Goal: Task Accomplishment & Management: Use online tool/utility

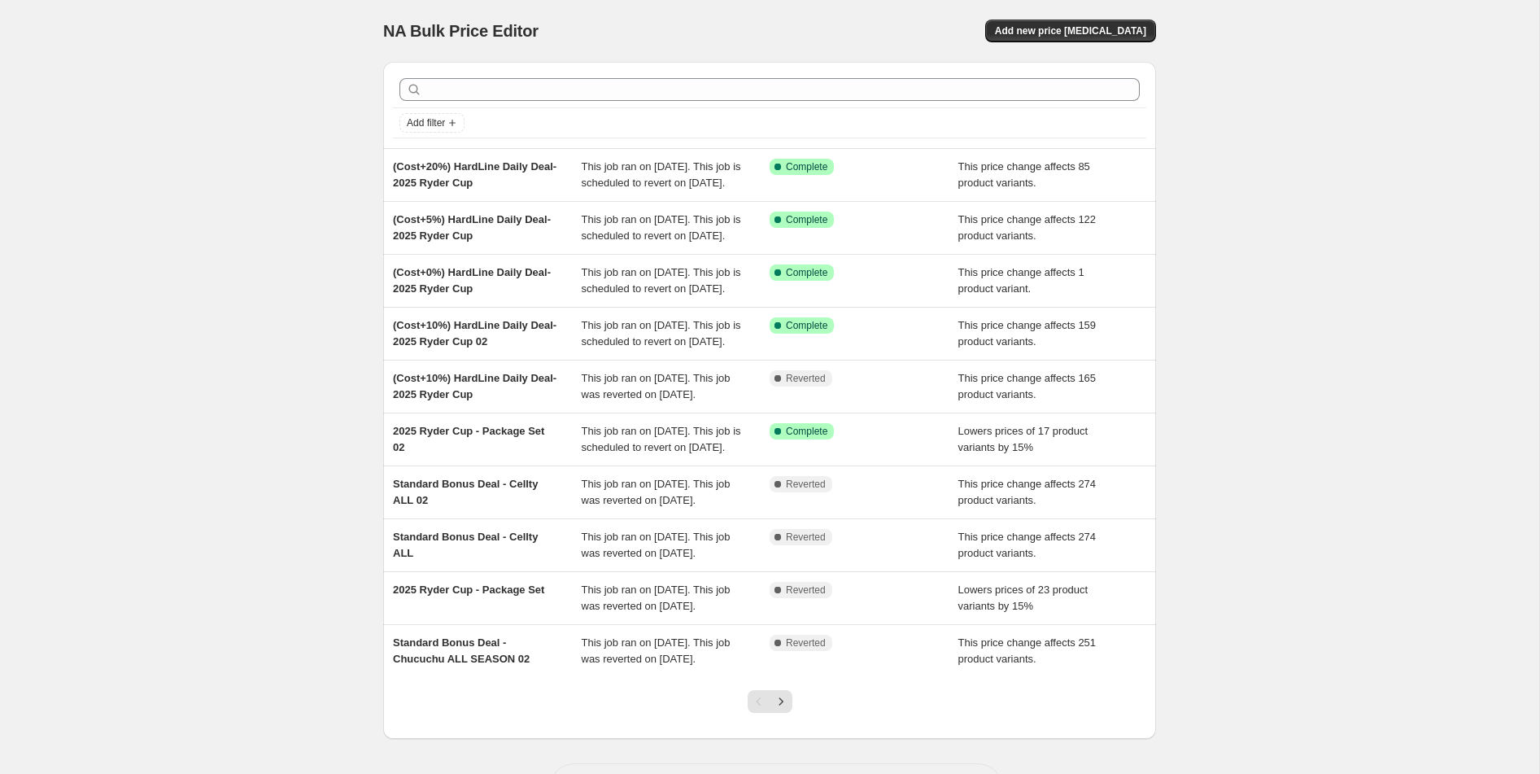
click at [1059, 18] on div "NA Bulk Price Editor. This page is ready NA Bulk Price Editor Add new price [ME…" at bounding box center [769, 31] width 773 height 62
click at [1059, 34] on span "Add new price [MEDICAL_DATA]" at bounding box center [1070, 30] width 151 height 13
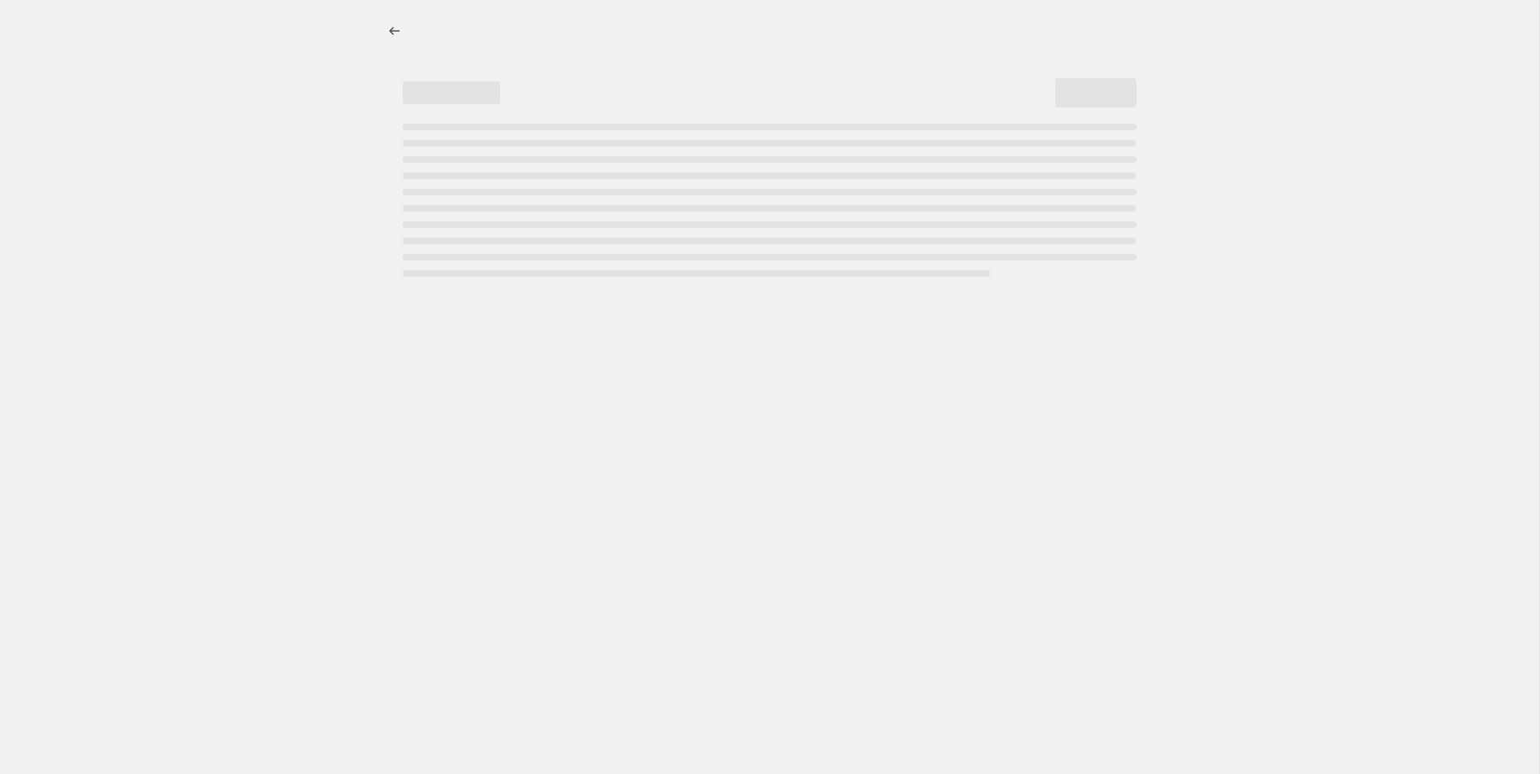
select select "percentage"
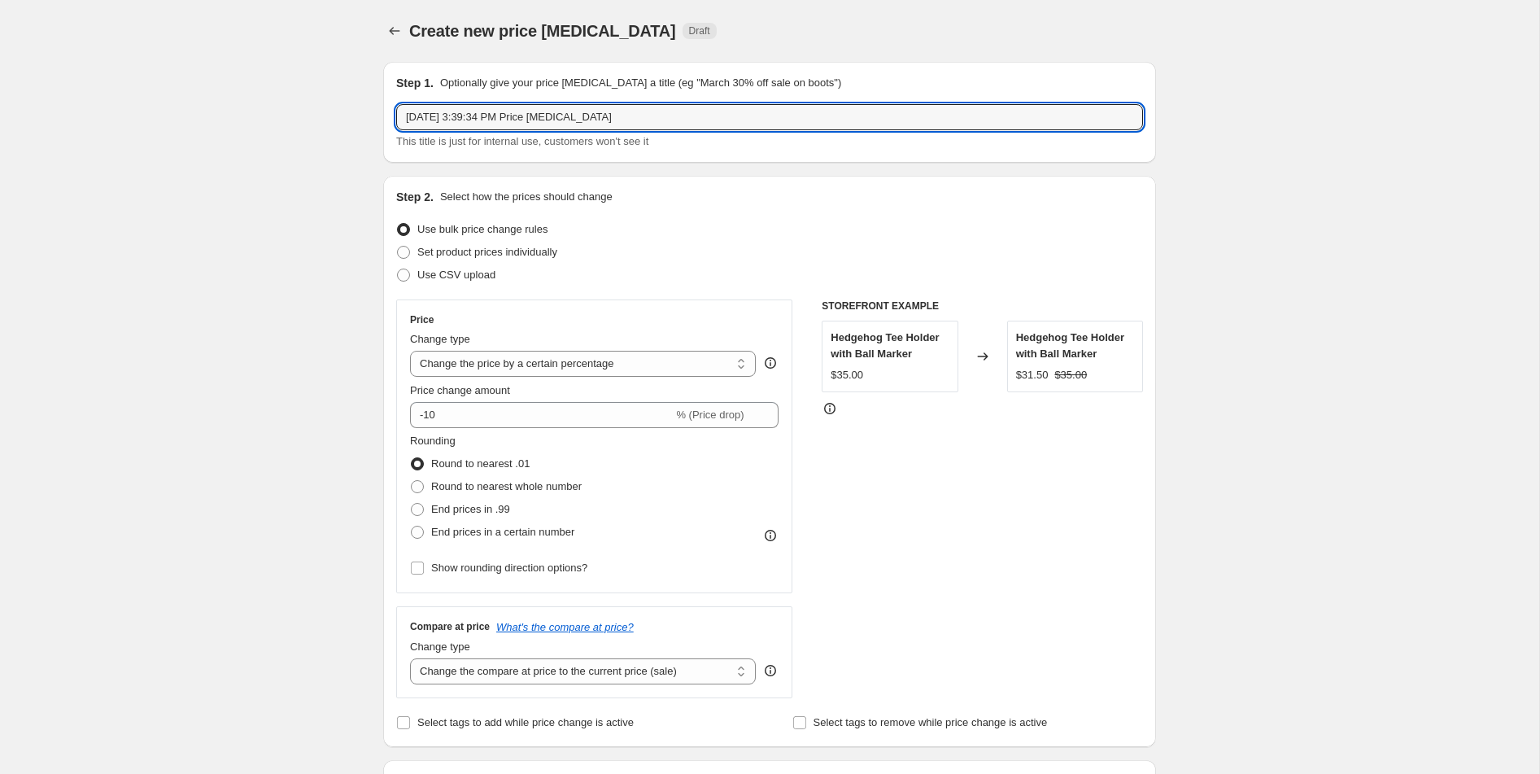
drag, startPoint x: 648, startPoint y: 121, endPoint x: 386, endPoint y: 116, distance: 262.0
click at [385, 120] on div "Step 1. Optionally give your price [MEDICAL_DATA] a title (eg "March 30% off sa…" at bounding box center [769, 112] width 773 height 101
type input "ㅊ"
type input "(Cost+0%) TaylorMade- Daily Deal-Ryder Cup"
click at [577, 364] on select "Change the price to a certain amount Change the price by a certain amount Chang…" at bounding box center [583, 364] width 346 height 26
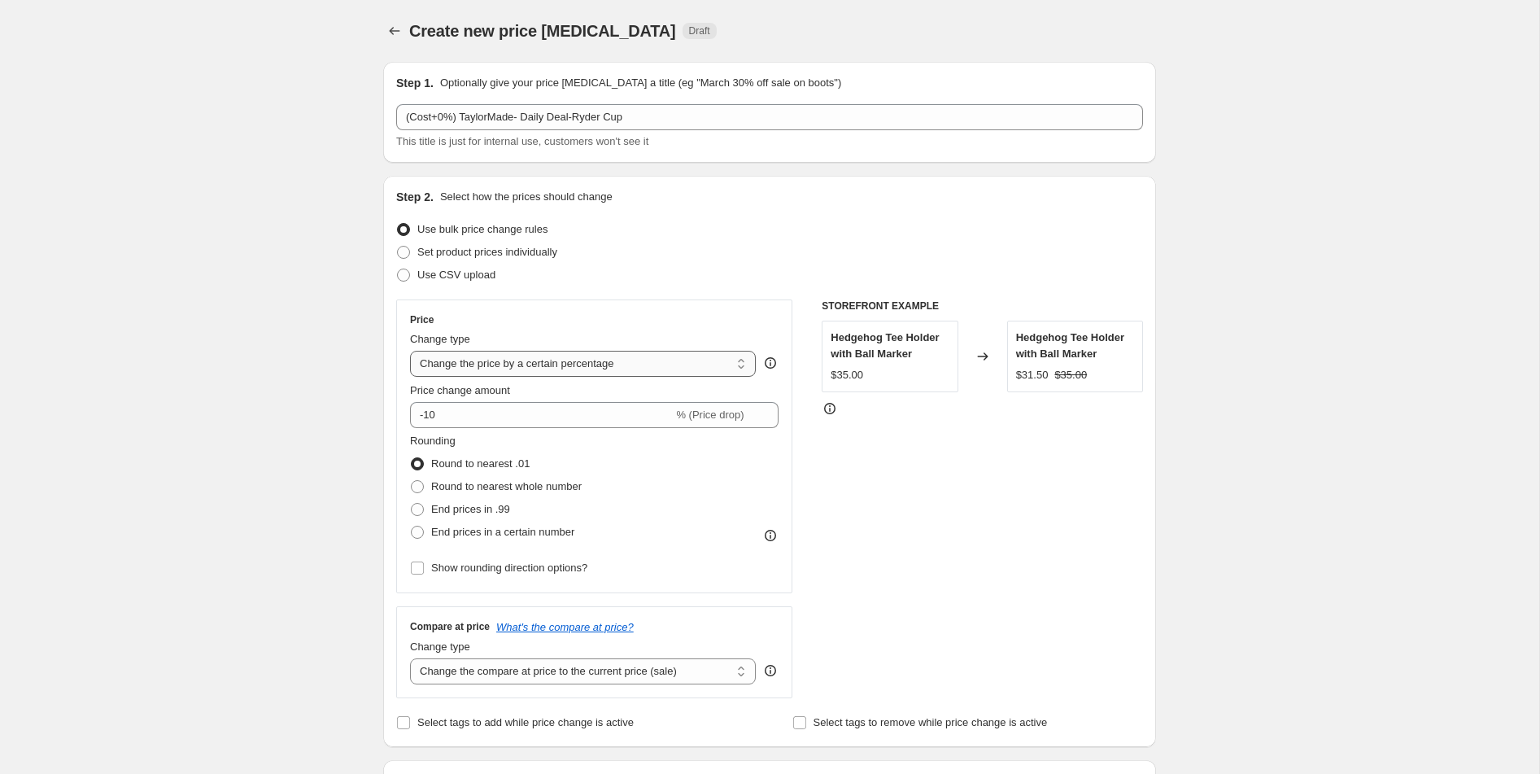
select select "margin"
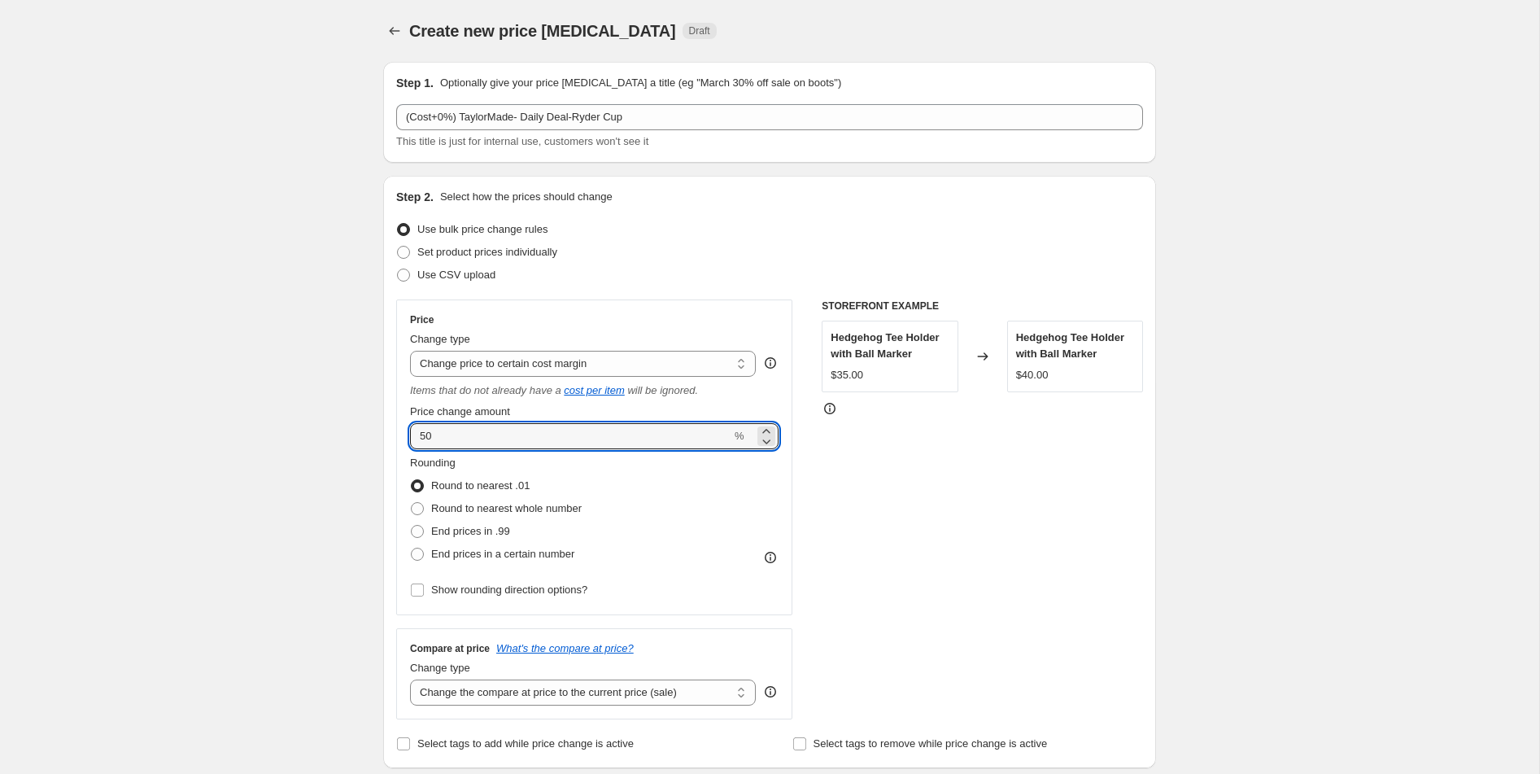
drag, startPoint x: 481, startPoint y: 428, endPoint x: 378, endPoint y: 428, distance: 102.5
drag, startPoint x: 506, startPoint y: 443, endPoint x: 360, endPoint y: 438, distance: 146.5
type input "0"
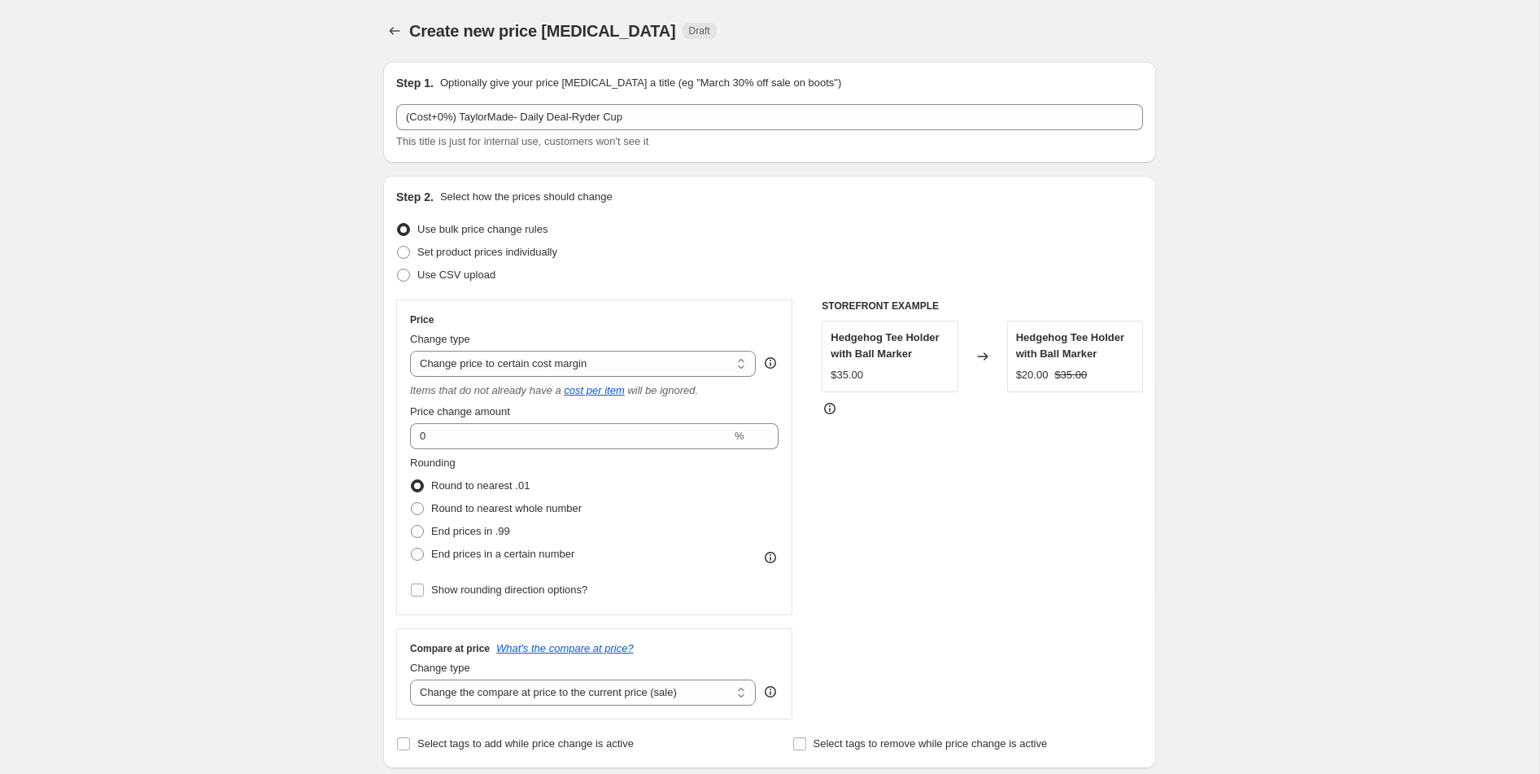
click at [898, 495] on div "STOREFRONT EXAMPLE Hedgehog Tee Holder with Ball Marker $35.00 Changed to Hedge…" at bounding box center [982, 509] width 321 height 420
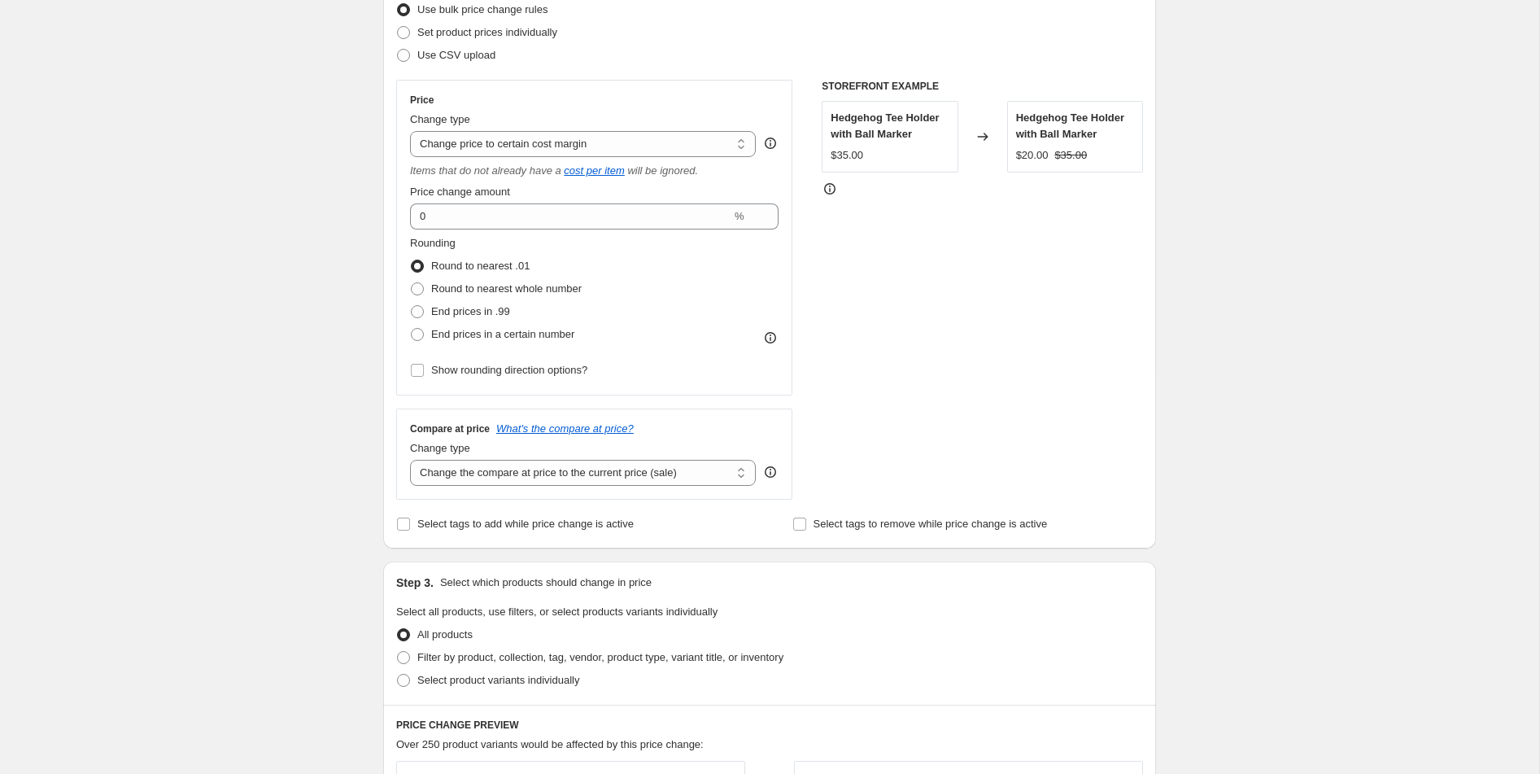
scroll to position [283, 0]
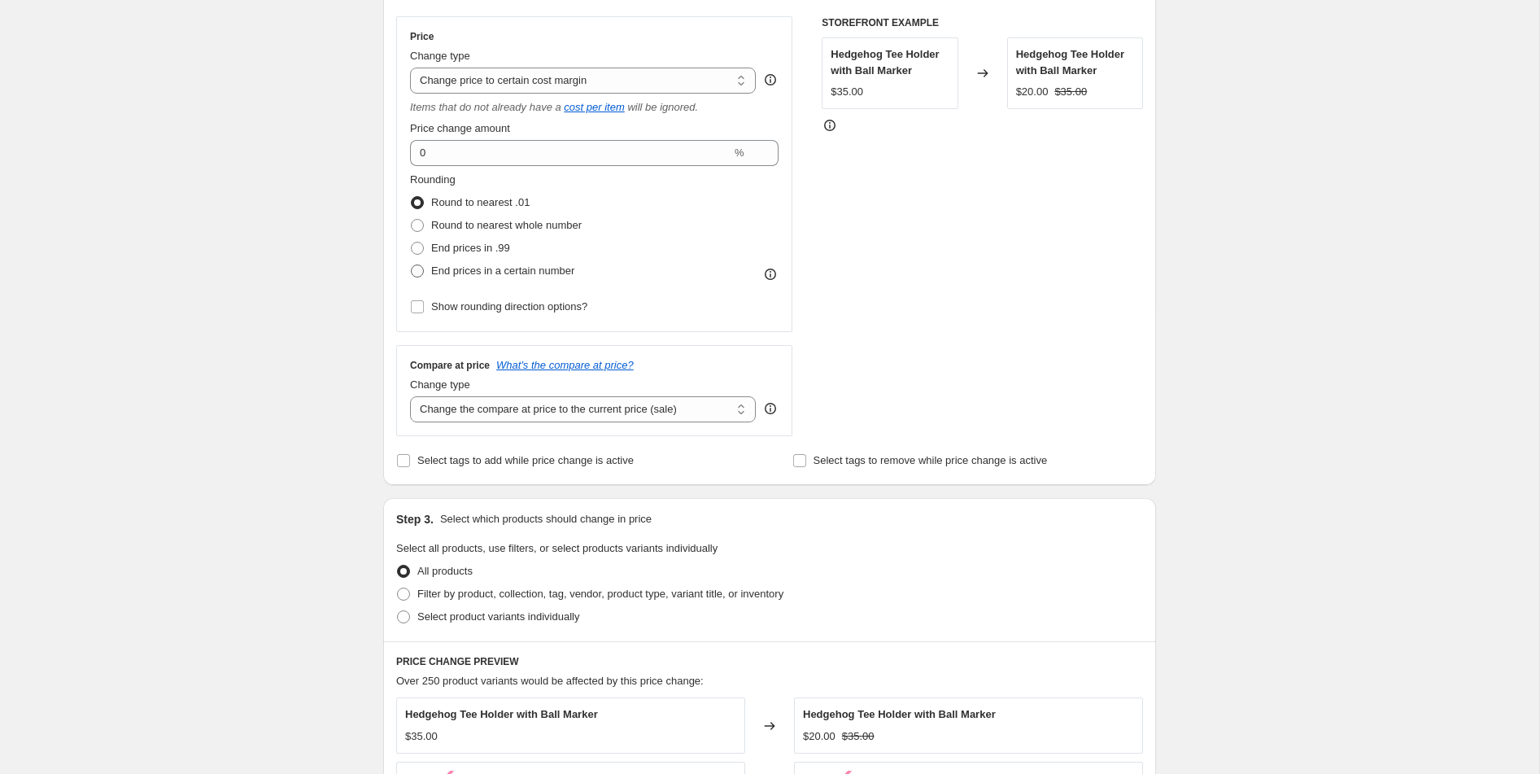
click at [493, 266] on span "End prices in a certain number" at bounding box center [502, 270] width 143 height 12
click at [412, 265] on input "End prices in a certain number" at bounding box center [411, 264] width 1 height 1
radio input "true"
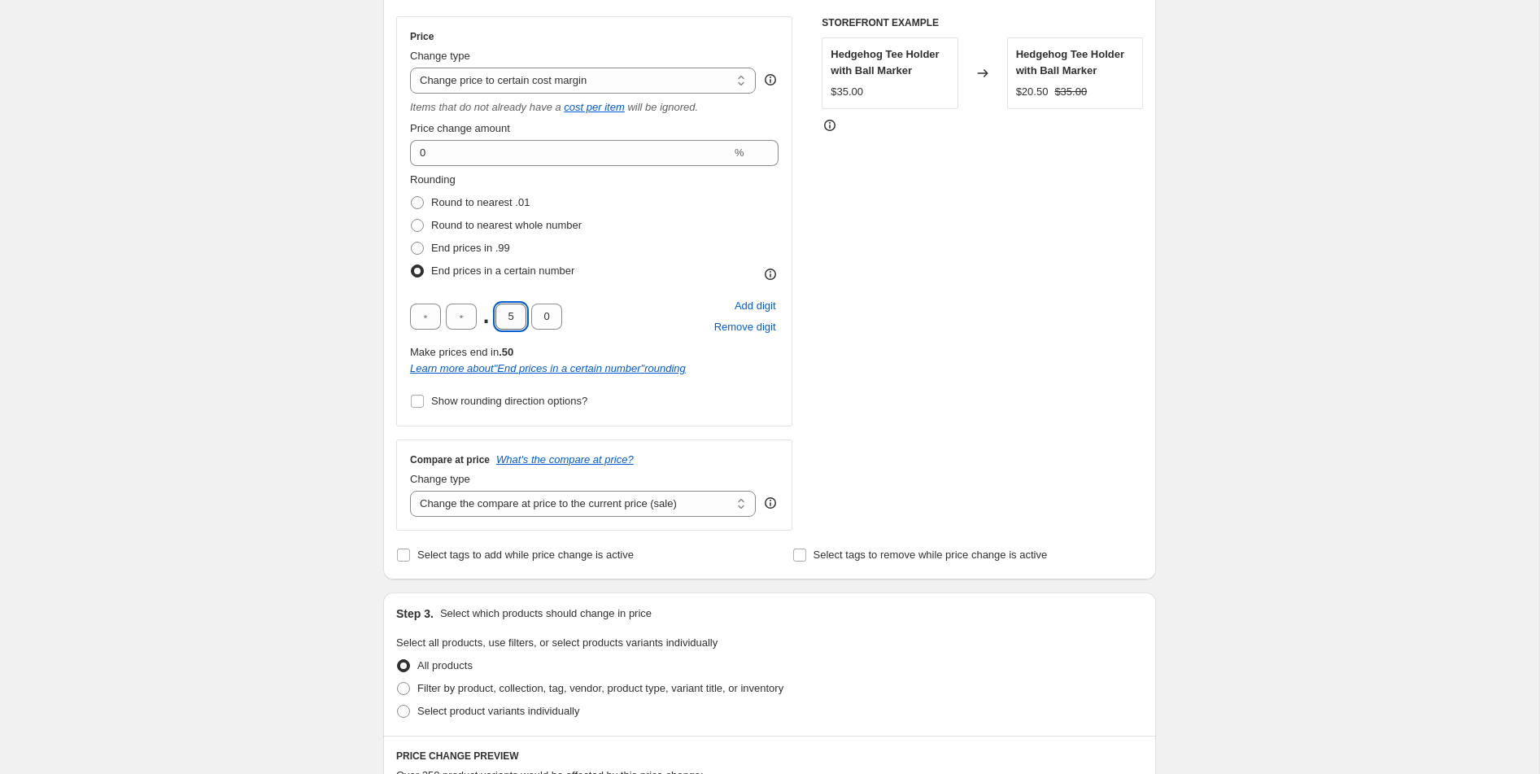
drag, startPoint x: 513, startPoint y: 321, endPoint x: 497, endPoint y: 321, distance: 16.3
click at [497, 321] on input "5" at bounding box center [510, 316] width 31 height 26
type input "9"
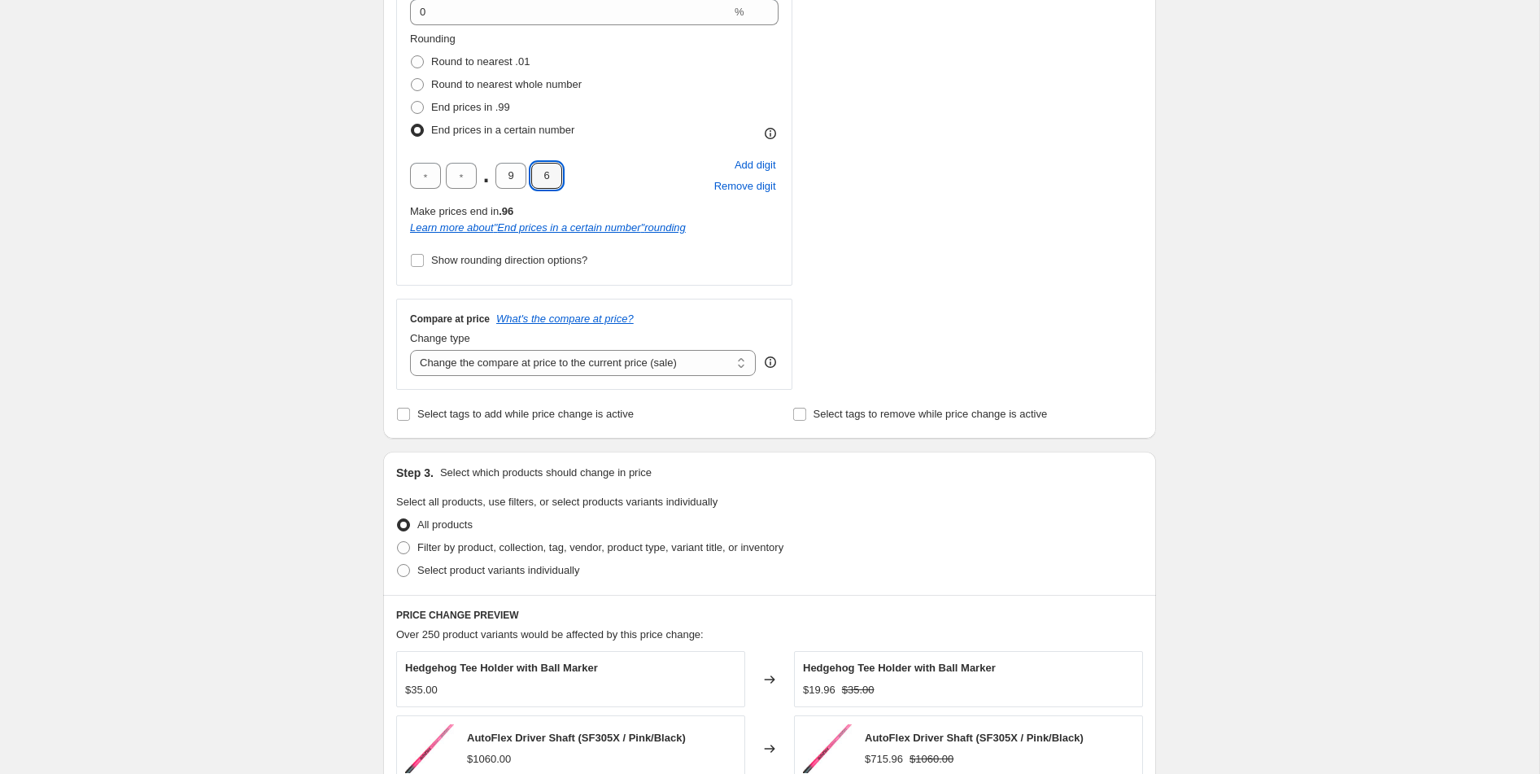
scroll to position [481, 0]
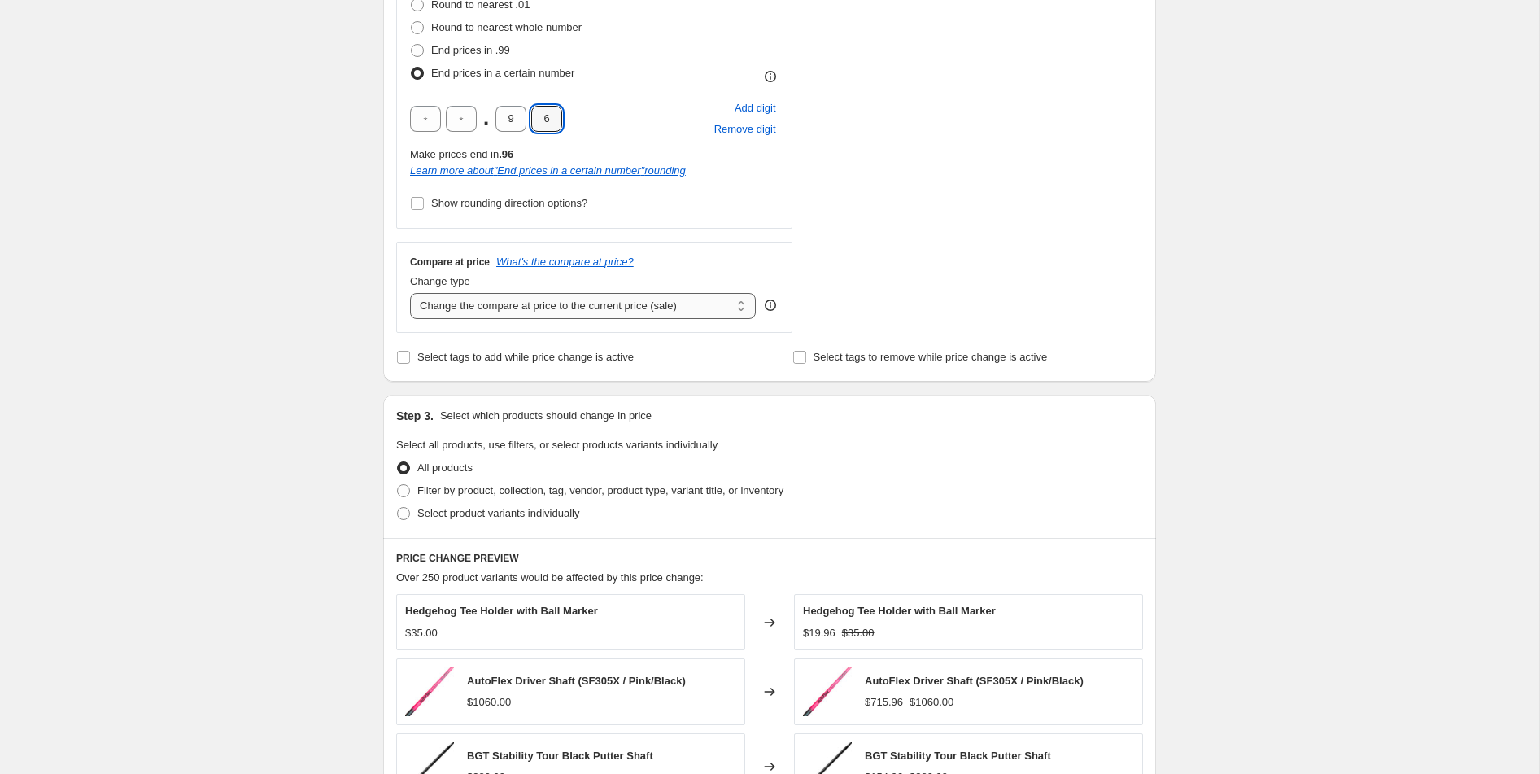
type input "6"
click at [514, 309] on select "Change the compare at price to the current price (sale) Change the compare at p…" at bounding box center [583, 306] width 346 height 26
click at [603, 310] on select "Change the compare at price to the current price (sale) Change the compare at p…" at bounding box center [583, 306] width 346 height 26
click at [606, 306] on select "Change the compare at price to the current price (sale) Change the compare at p…" at bounding box center [583, 306] width 346 height 26
select select "no_change"
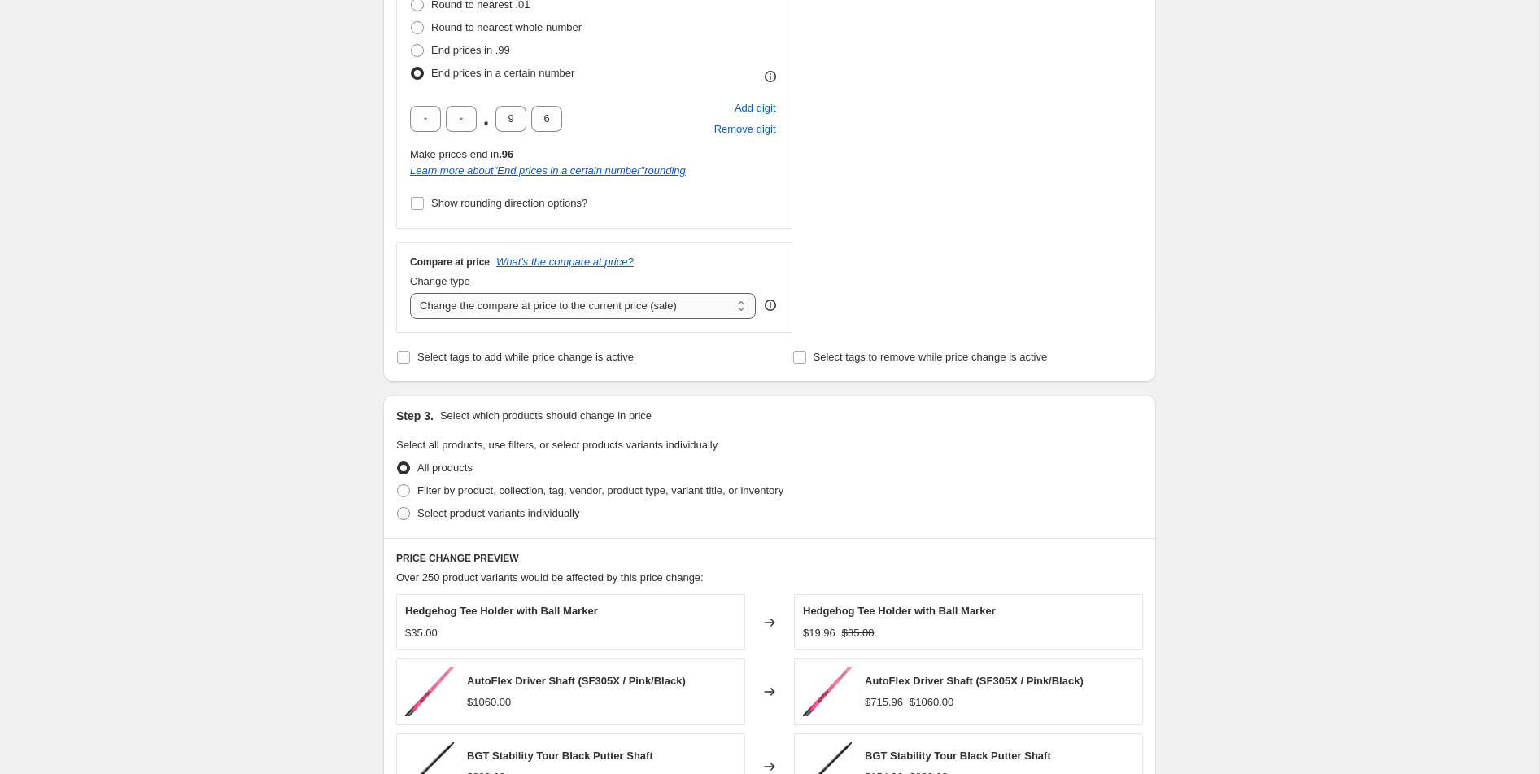
click at [410, 293] on select "Change the compare at price to the current price (sale) Change the compare at p…" at bounding box center [583, 306] width 346 height 26
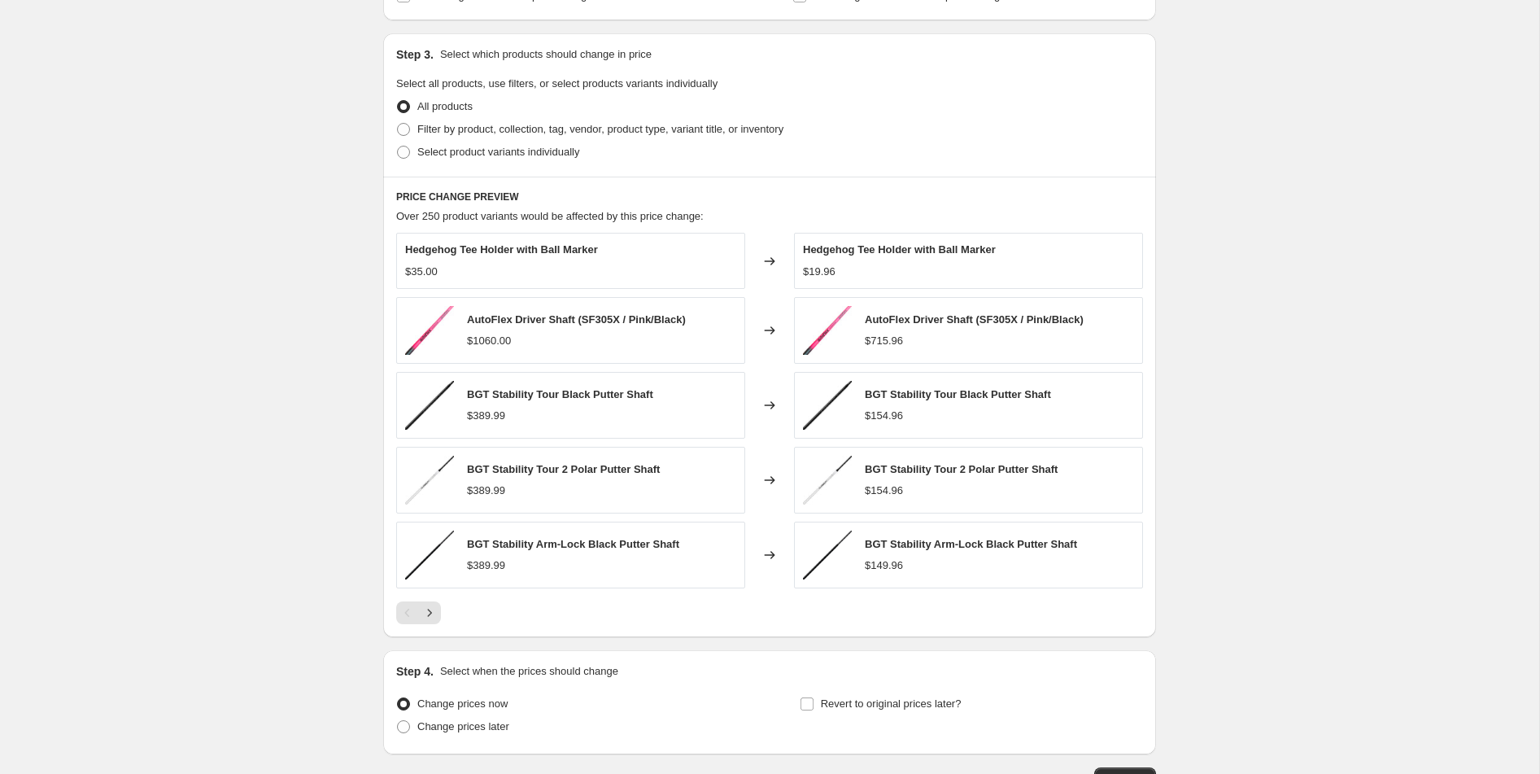
scroll to position [838, 0]
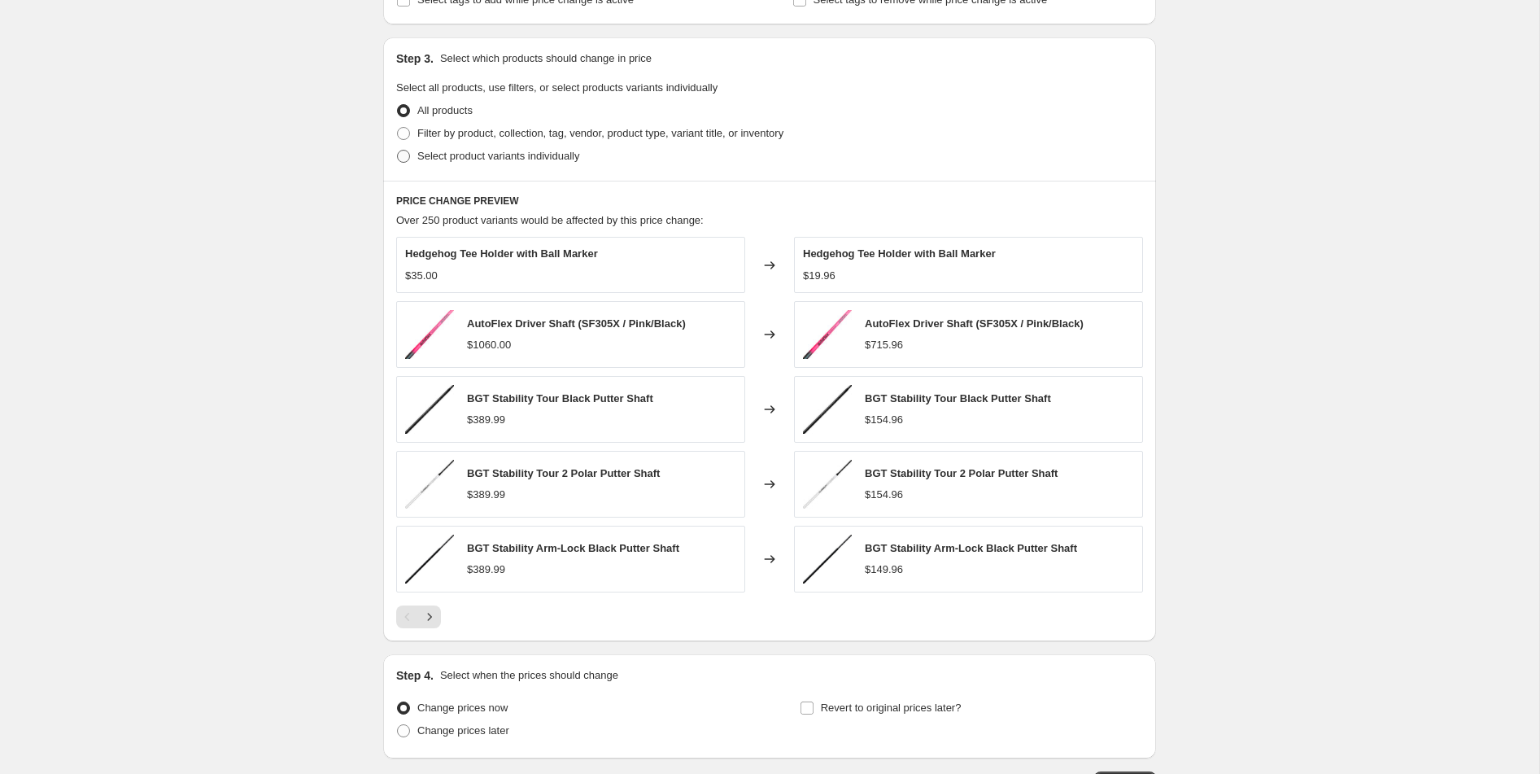
click at [526, 151] on span "Select product variants individually" at bounding box center [498, 156] width 162 height 12
click at [398, 151] on input "Select product variants individually" at bounding box center [397, 150] width 1 height 1
radio input "true"
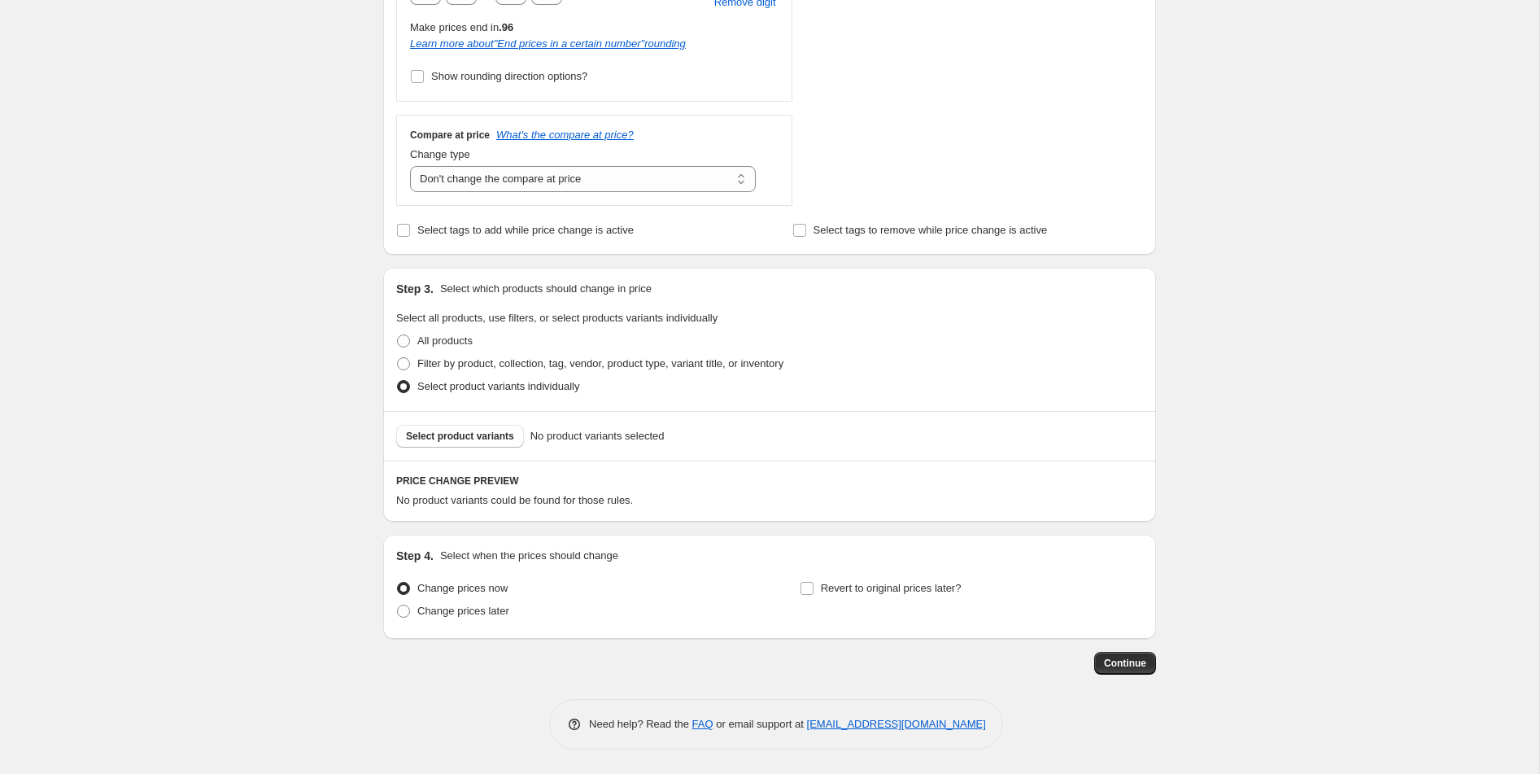
scroll to position [608, 0]
click at [483, 438] on span "Select product variants" at bounding box center [460, 436] width 108 height 13
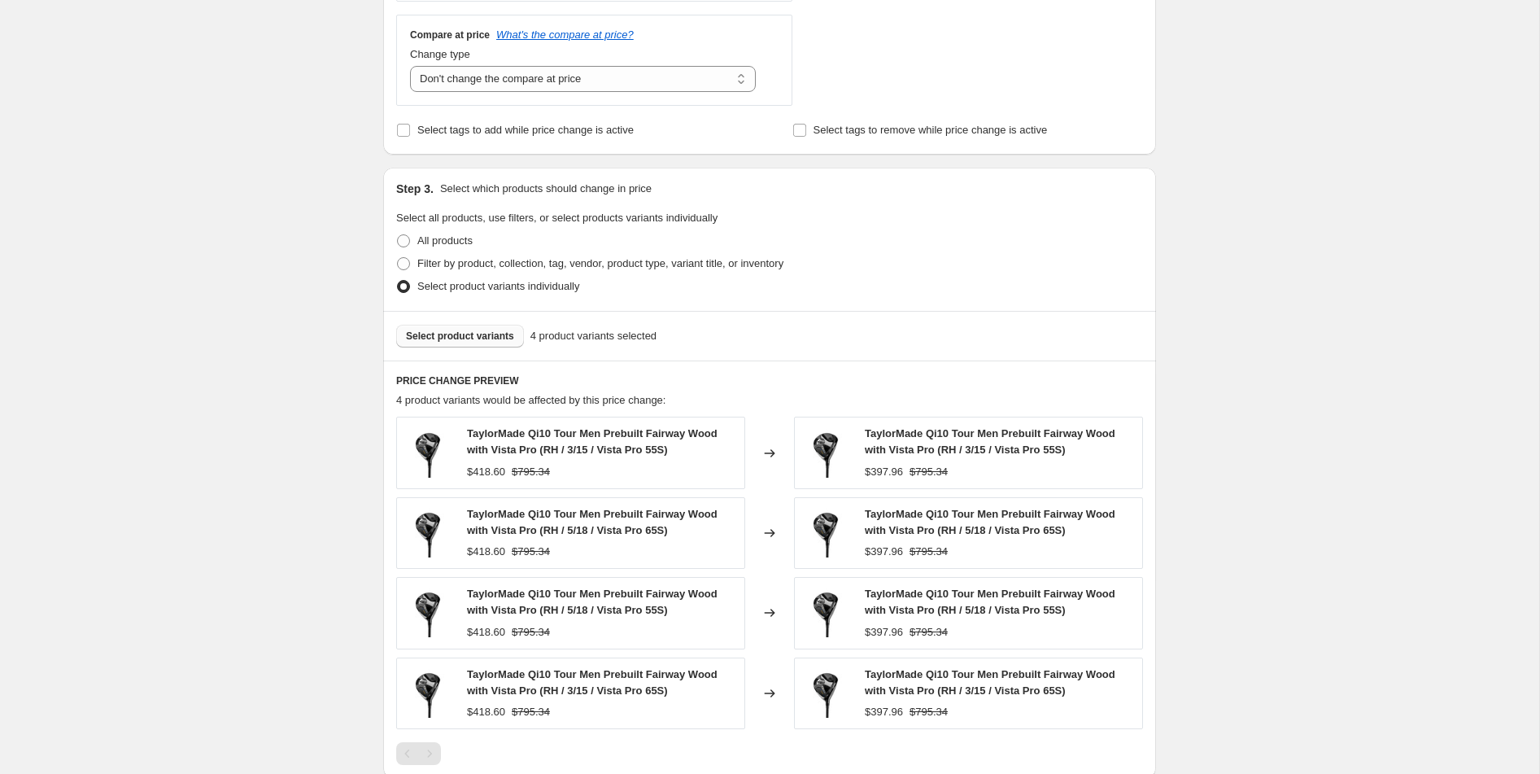
scroll to position [913, 0]
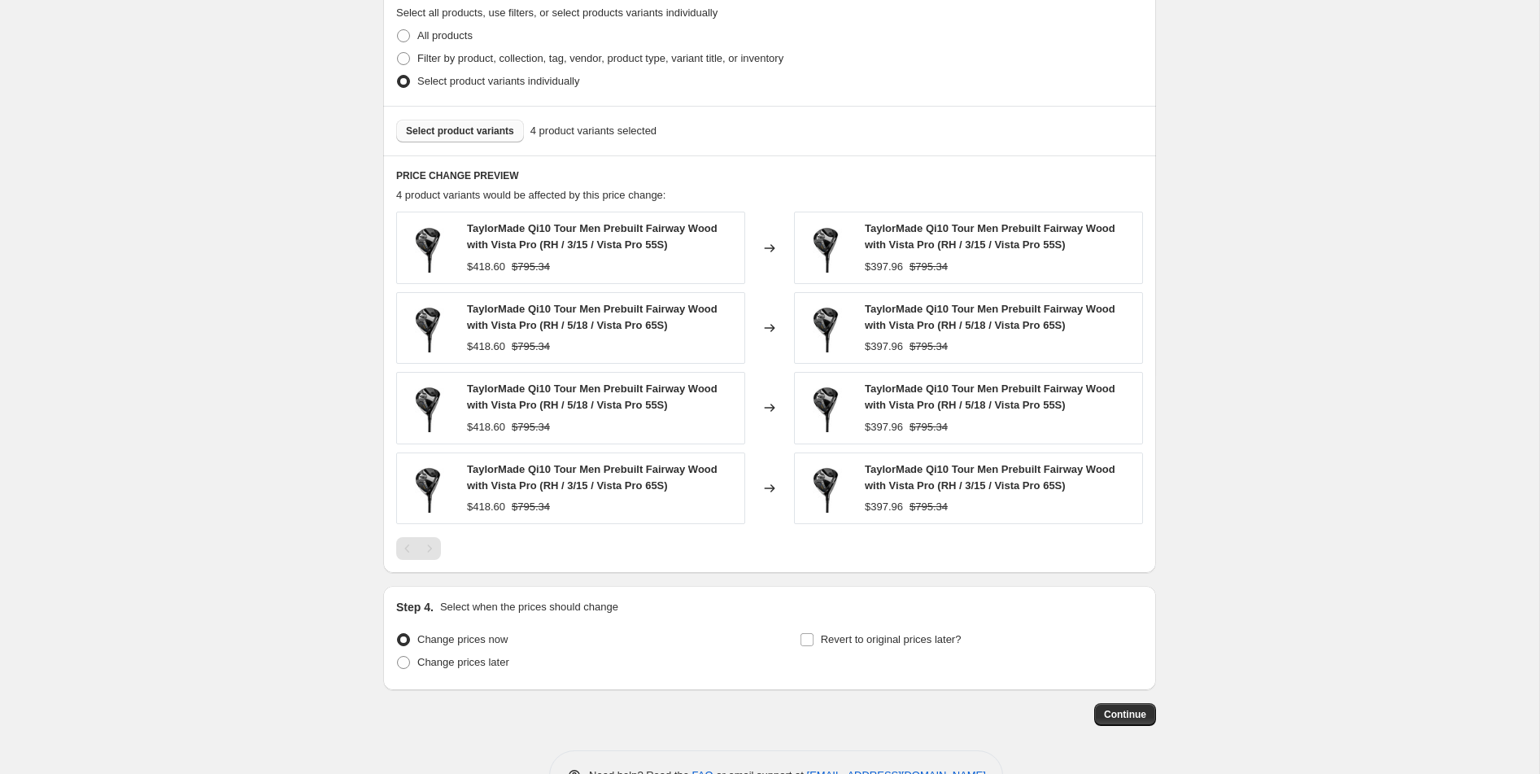
click at [501, 133] on span "Select product variants" at bounding box center [460, 130] width 108 height 13
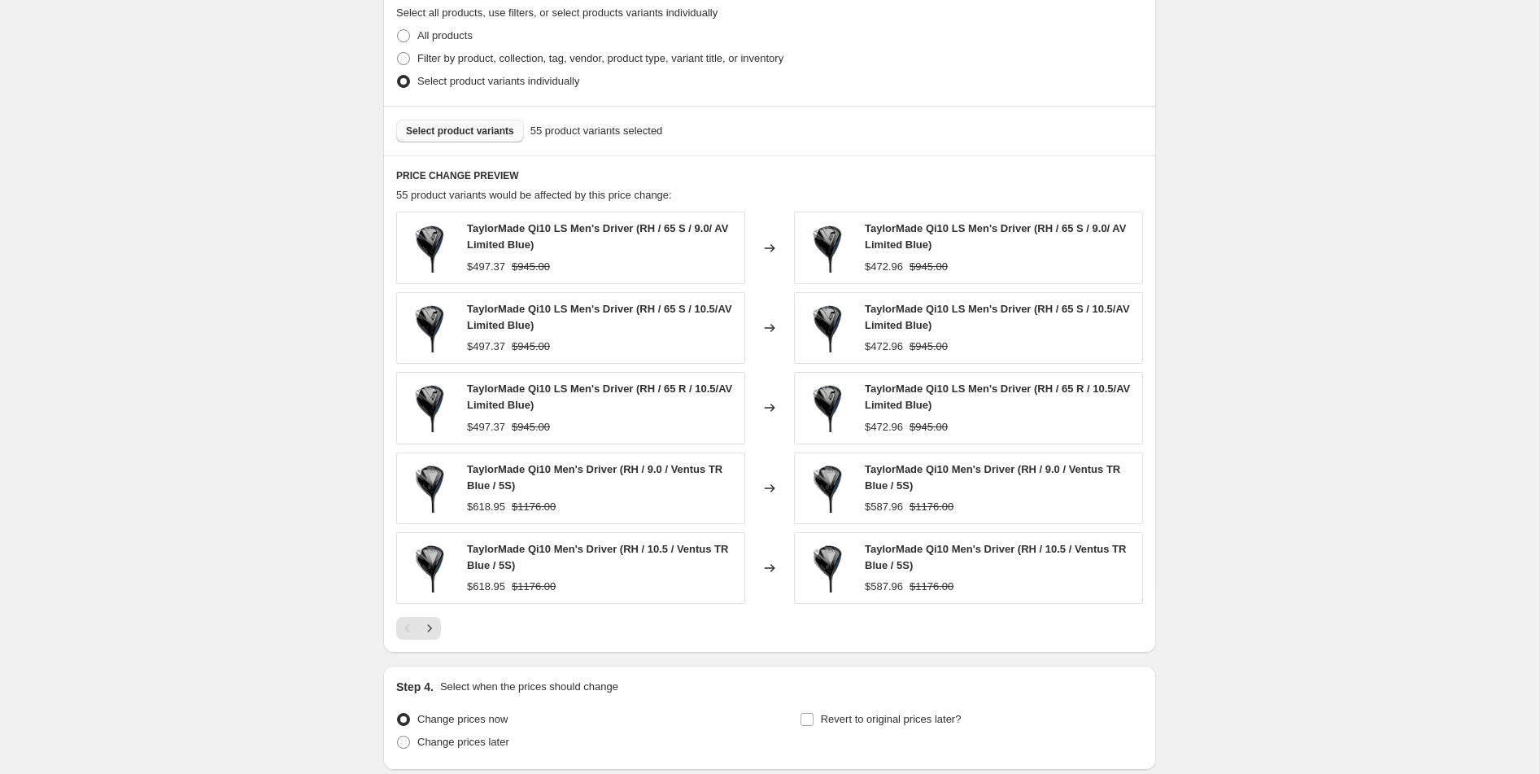
scroll to position [1045, 0]
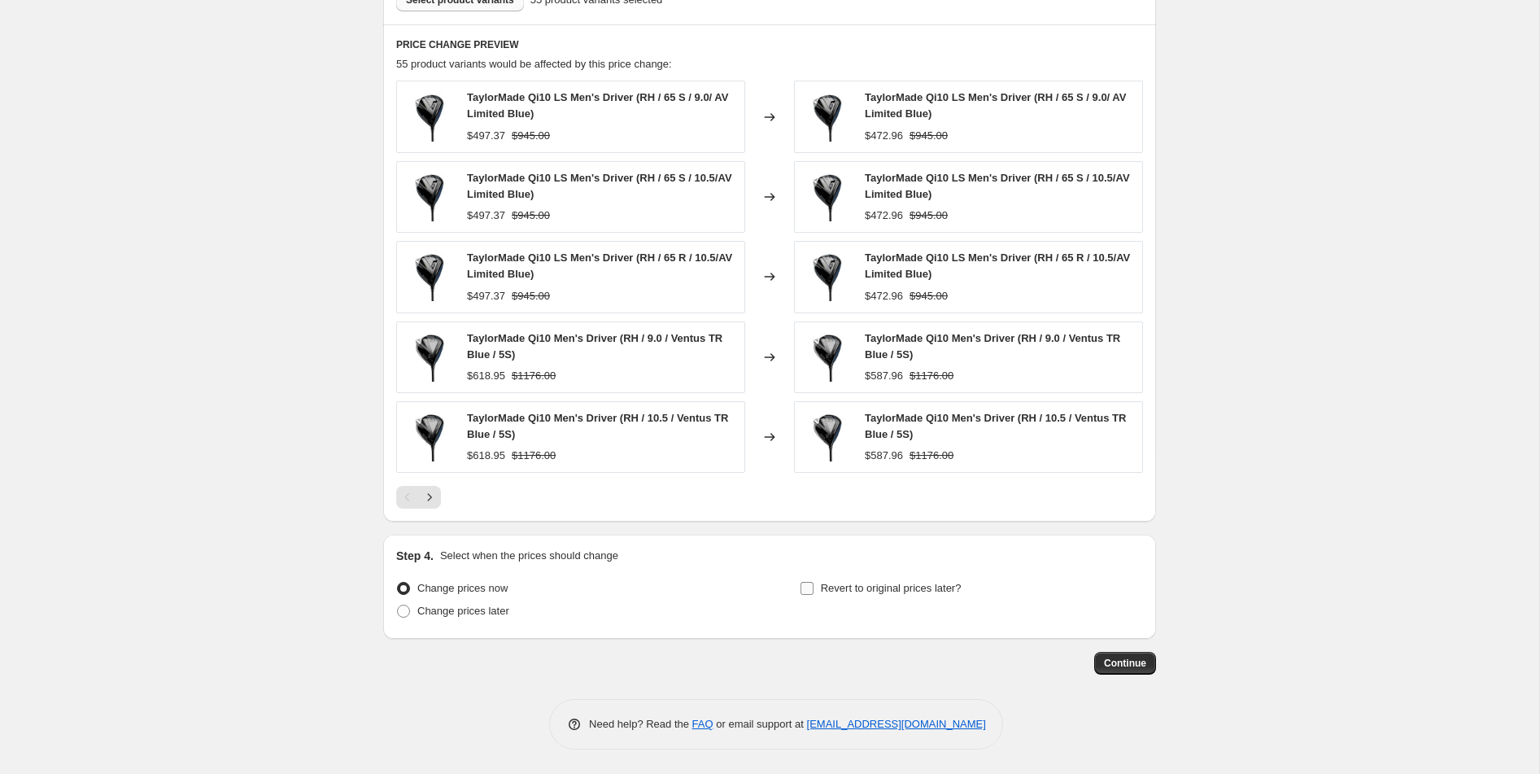
click at [806, 583] on input "Revert to original prices later?" at bounding box center [807, 588] width 13 height 13
checkbox input "true"
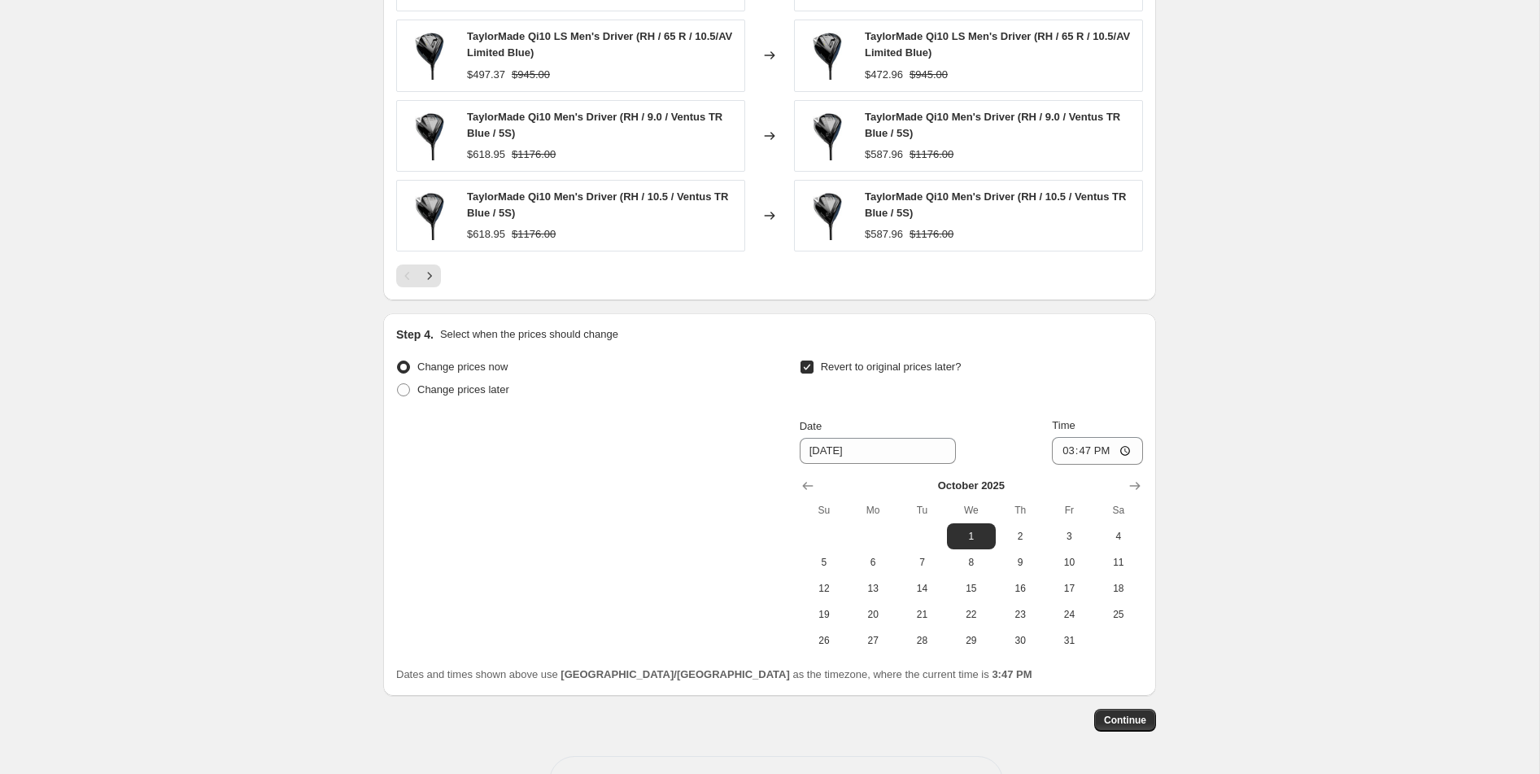
scroll to position [1323, 0]
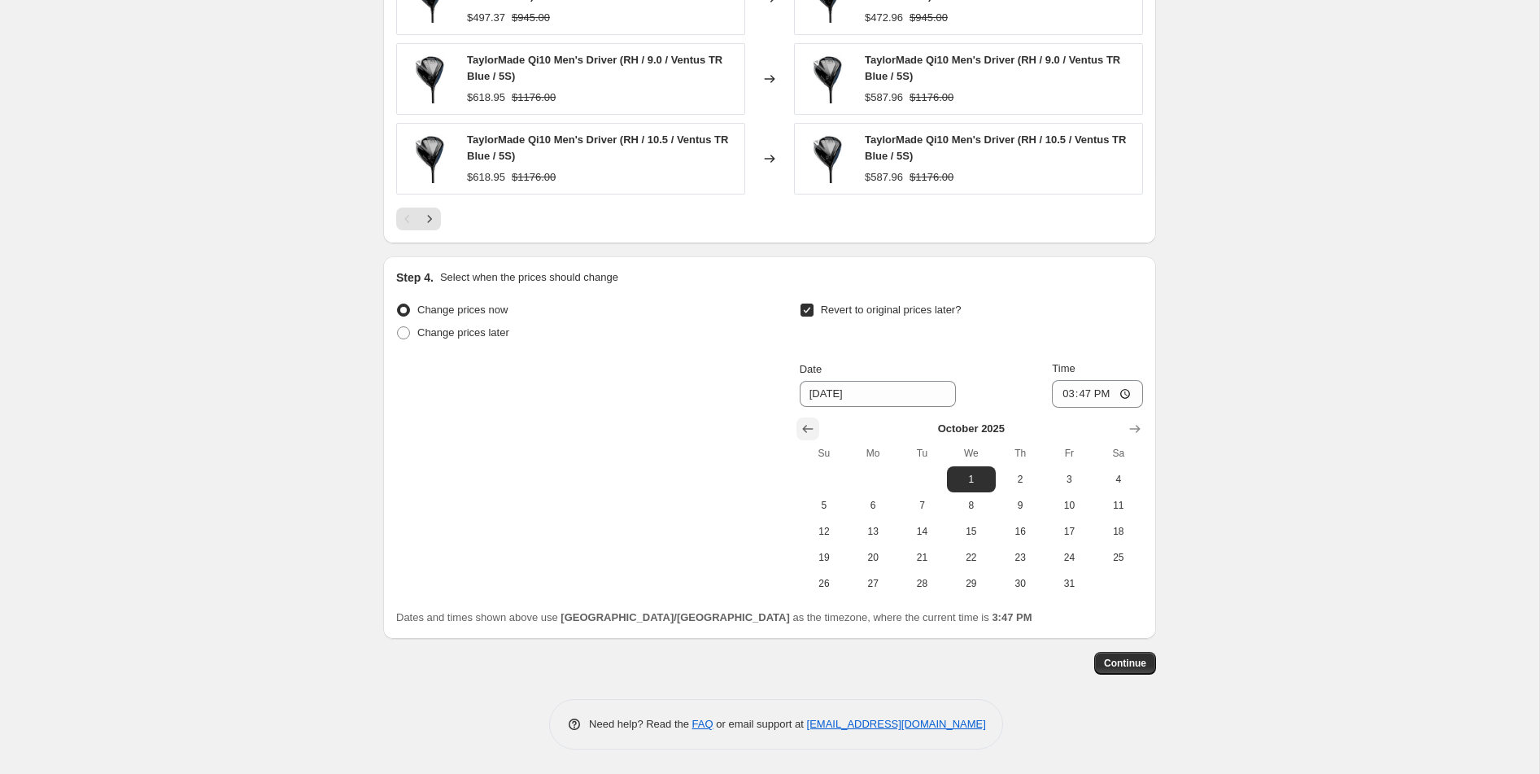
click at [817, 425] on button "Show previous month, September 2025" at bounding box center [808, 428] width 23 height 23
click at [1130, 429] on icon "Show next month, October 2025" at bounding box center [1135, 430] width 11 height 8
click at [969, 469] on button "1" at bounding box center [971, 479] width 49 height 26
click at [1126, 395] on input "15:47" at bounding box center [1097, 394] width 91 height 28
type input "01:01"
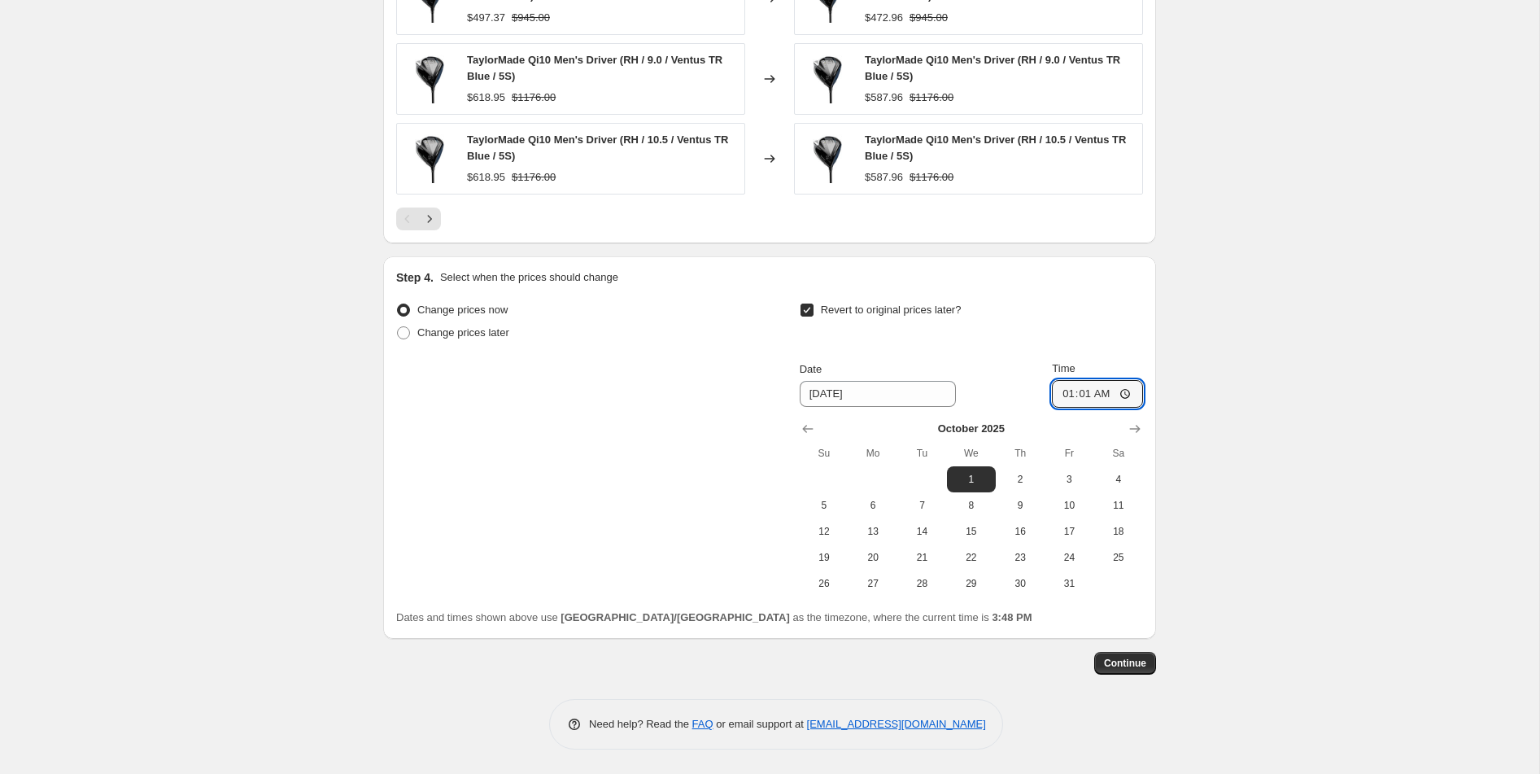
click at [1120, 665] on span "Continue" at bounding box center [1125, 663] width 42 height 13
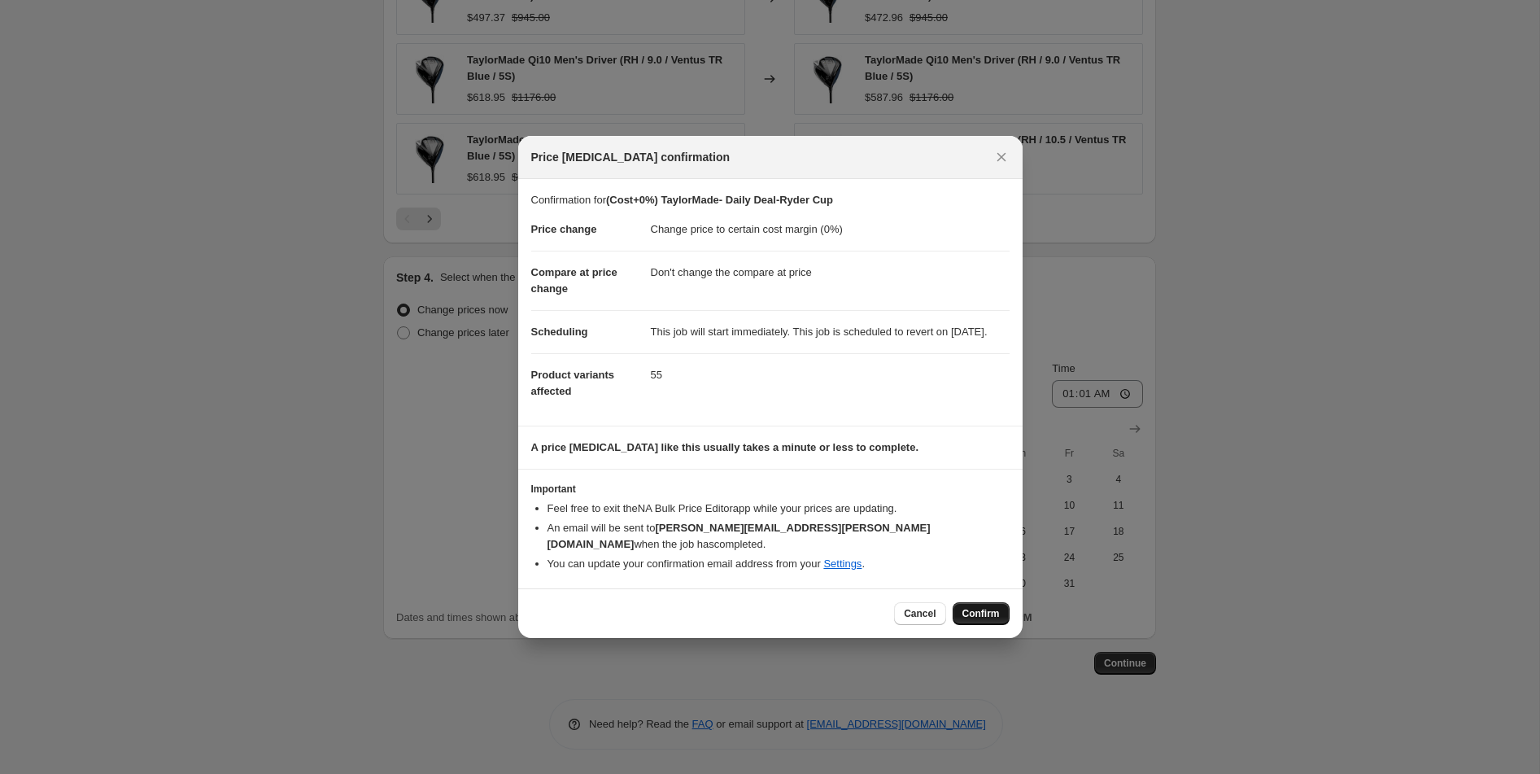
click at [977, 611] on span "Confirm" at bounding box center [981, 613] width 37 height 13
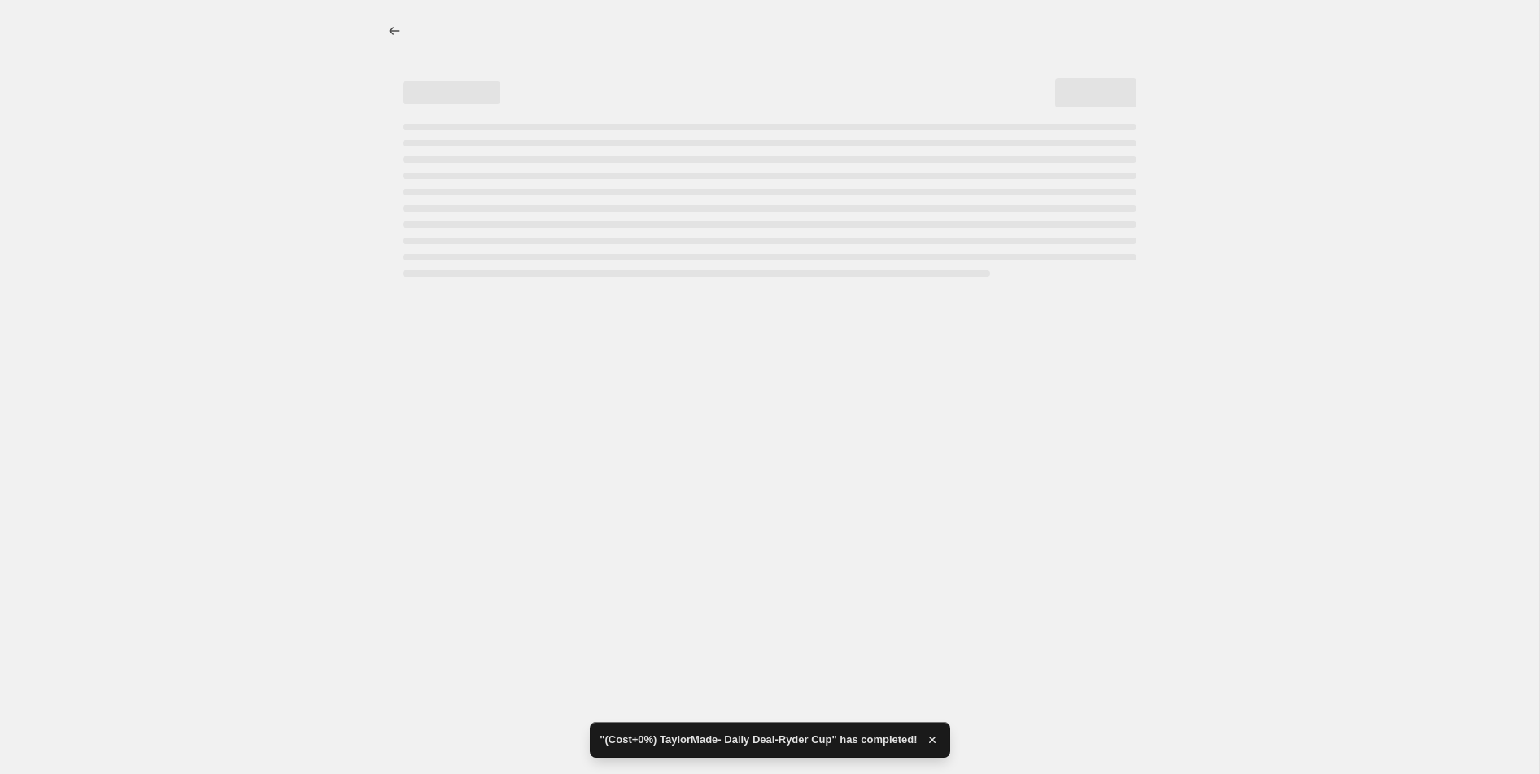
select select "margin"
select select "no_change"
